Goal: Task Accomplishment & Management: Manage account settings

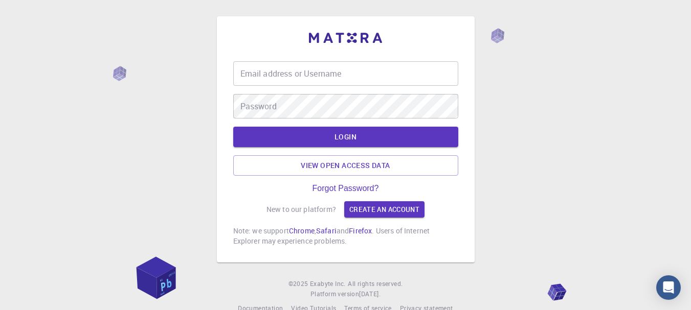
type input "arinas"
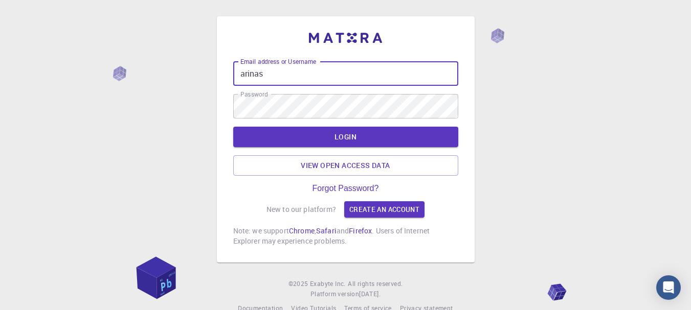
click at [286, 73] on input "arinas" at bounding box center [345, 73] width 225 height 25
click at [197, 62] on div "Email address or Username arinas Email address or Username Password Password LO…" at bounding box center [345, 165] width 691 height 330
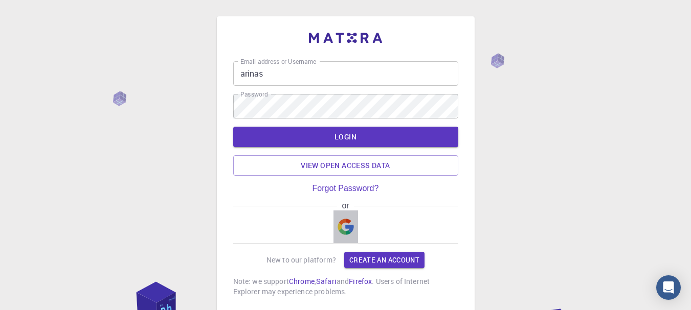
click at [344, 226] on img "button" at bounding box center [345, 227] width 16 height 16
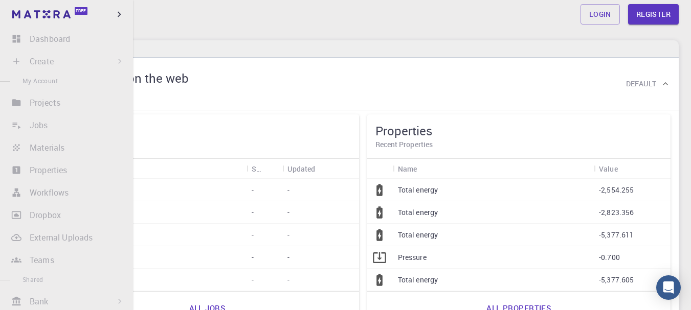
click at [43, 80] on span "My Account" at bounding box center [39, 81] width 35 height 8
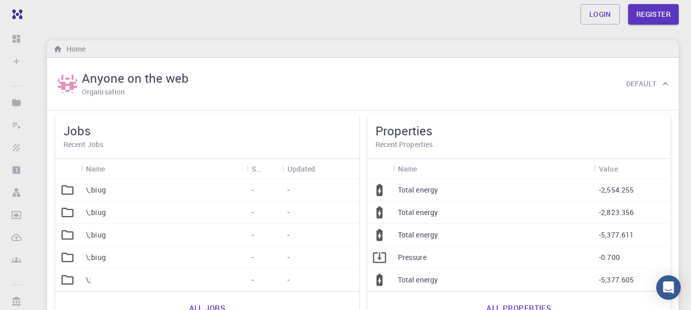
click at [478, 50] on div "Home" at bounding box center [362, 48] width 631 height 17
click at [591, 14] on link "Login" at bounding box center [599, 14] width 39 height 20
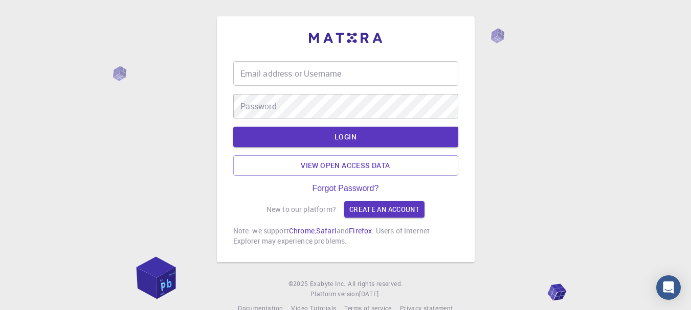
type input "arinas"
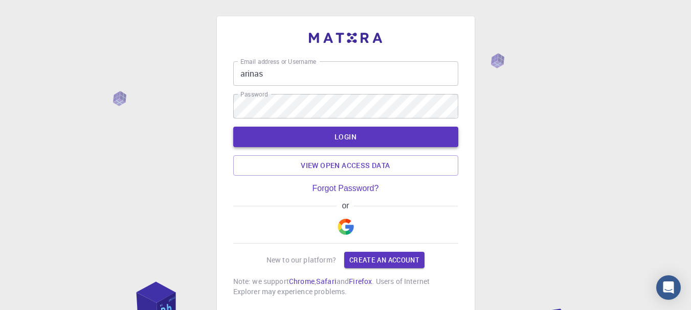
click at [337, 137] on button "LOGIN" at bounding box center [345, 137] width 225 height 20
